Goal: Check status: Check status

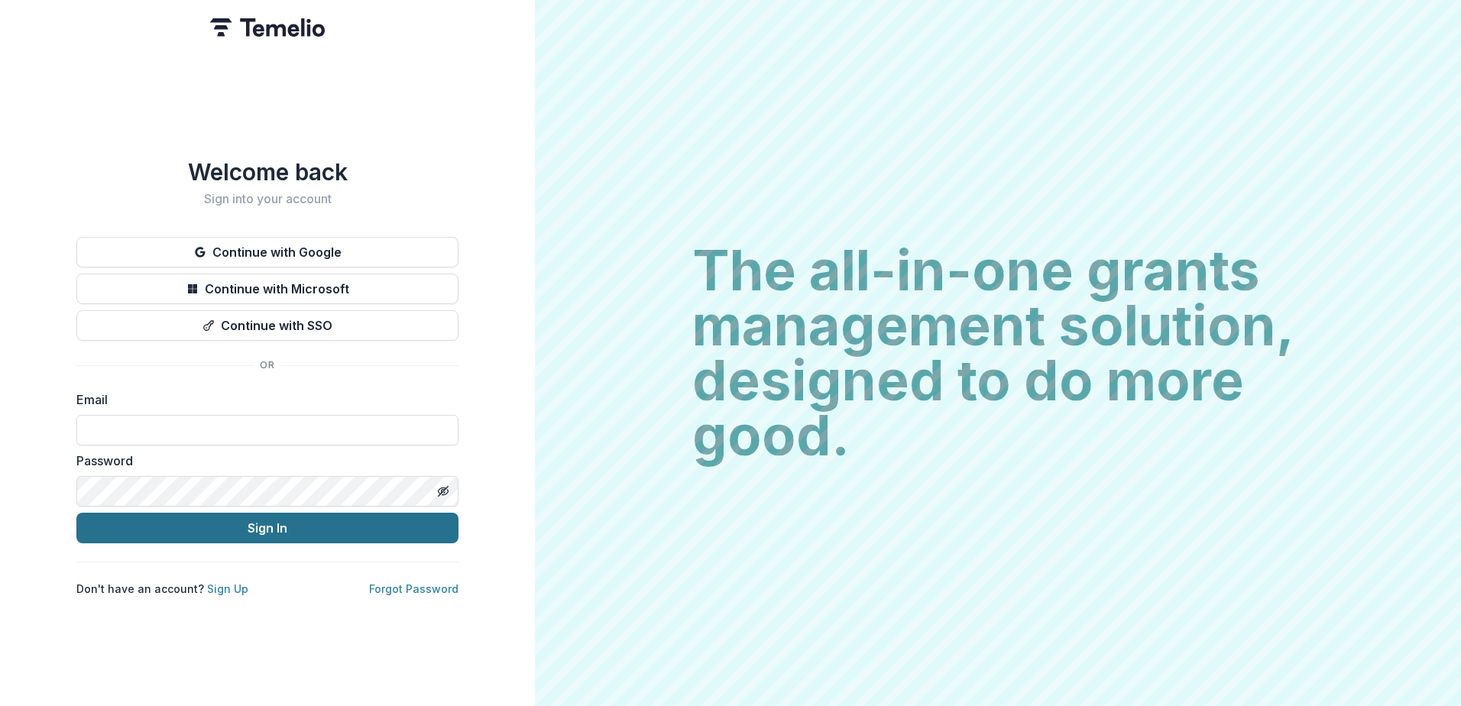
type input "**********"
click at [291, 526] on button "Sign In" at bounding box center [267, 528] width 382 height 31
